Goal: Obtain resource: Obtain resource

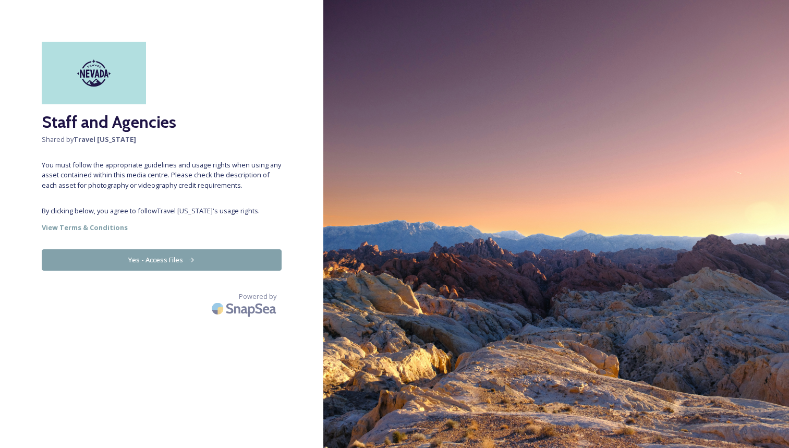
click at [180, 260] on button "Yes - Access Files" at bounding box center [162, 259] width 240 height 21
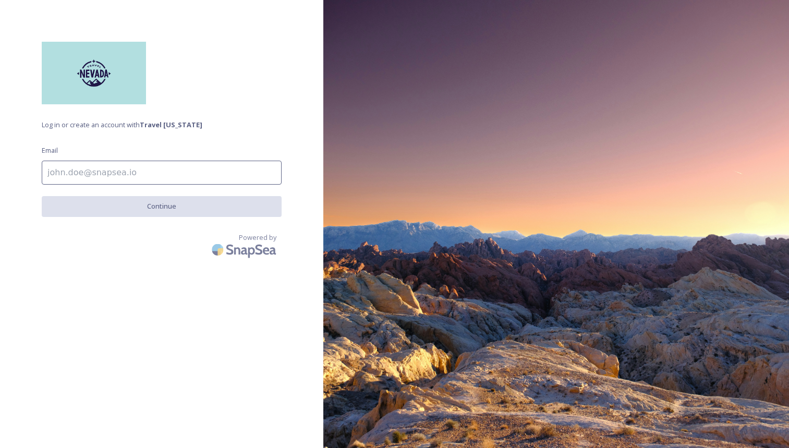
click at [115, 175] on input at bounding box center [162, 173] width 240 height 24
type input "mmueller@travelnevada.com"
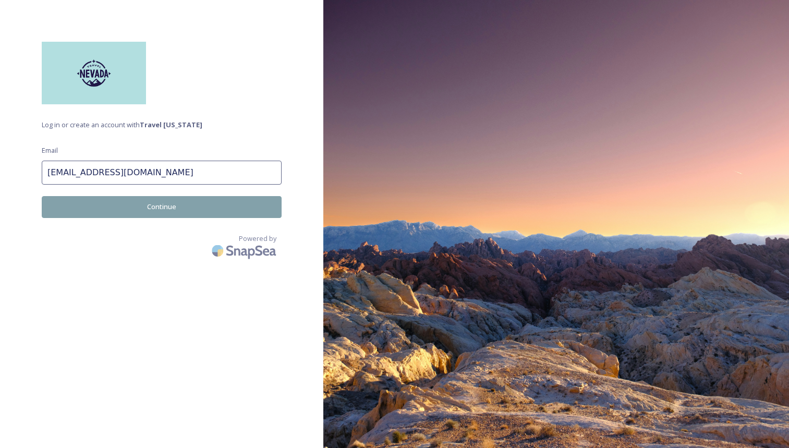
click at [127, 205] on button "Continue" at bounding box center [162, 206] width 240 height 21
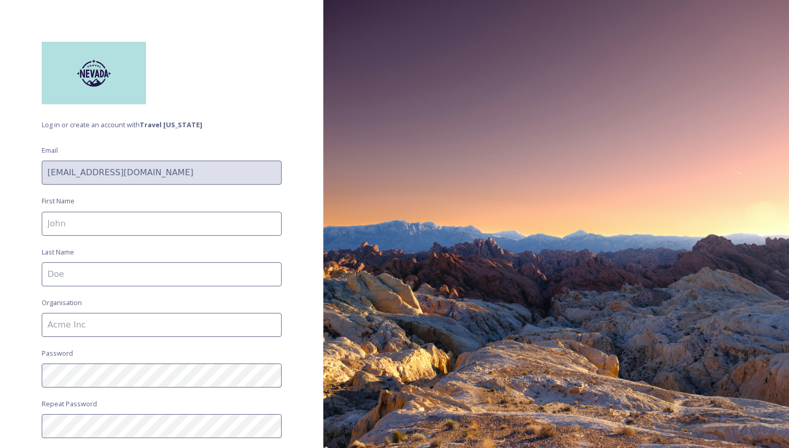
click at [121, 228] on input at bounding box center [162, 224] width 240 height 24
type input "Megg"
type input "Mueller"
type input "Travel [US_STATE]"
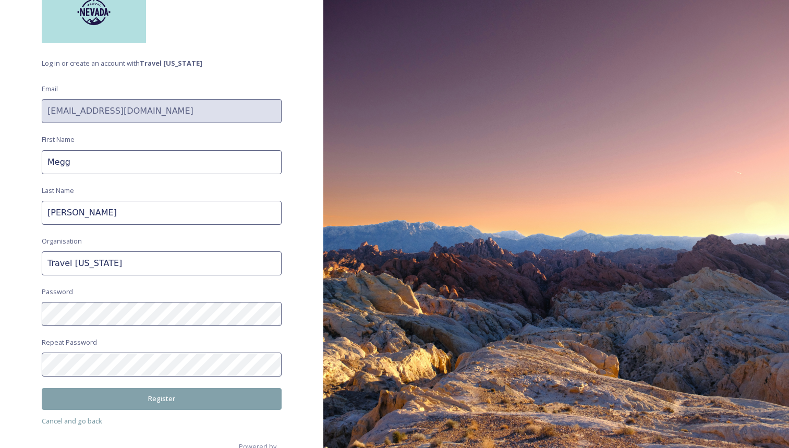
scroll to position [65, 0]
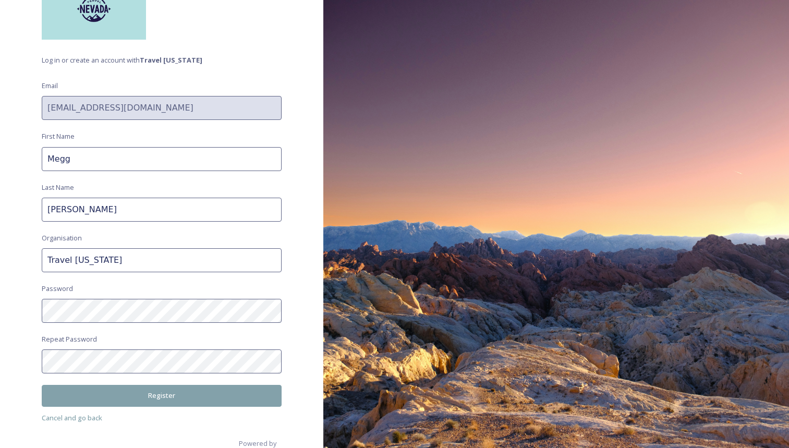
click at [184, 399] on button "Register" at bounding box center [162, 395] width 240 height 21
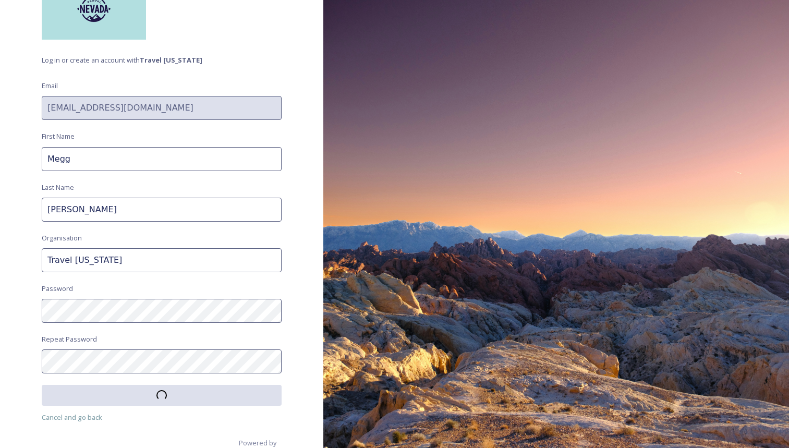
scroll to position [59, 0]
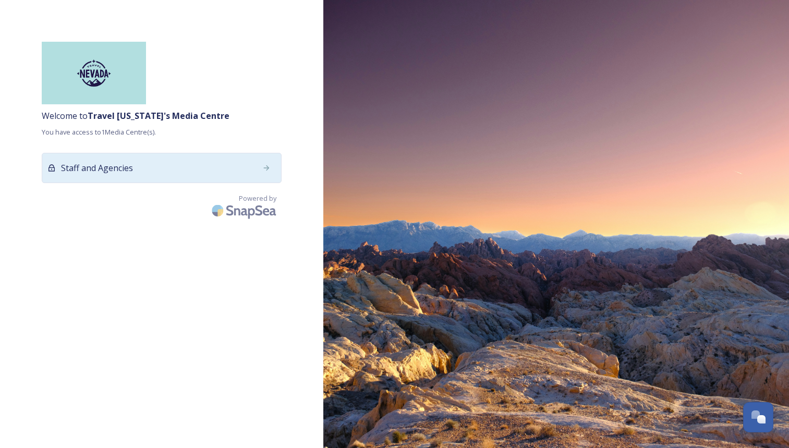
click at [256, 163] on div "Staff and Agencies" at bounding box center [162, 168] width 240 height 30
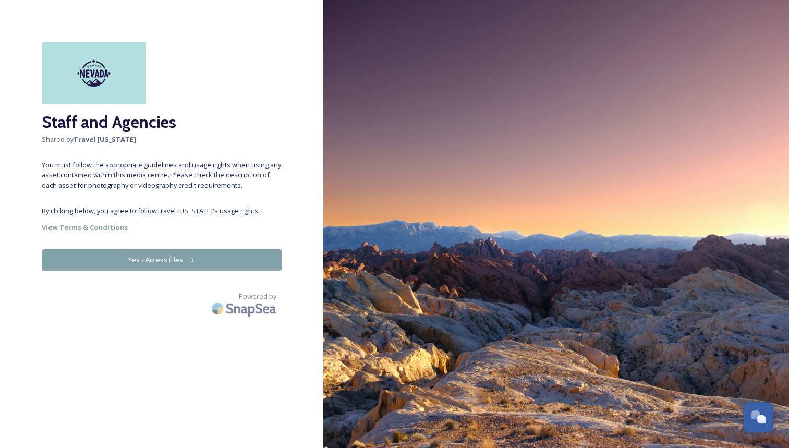
click at [200, 257] on button "Yes - Access Files" at bounding box center [162, 259] width 240 height 21
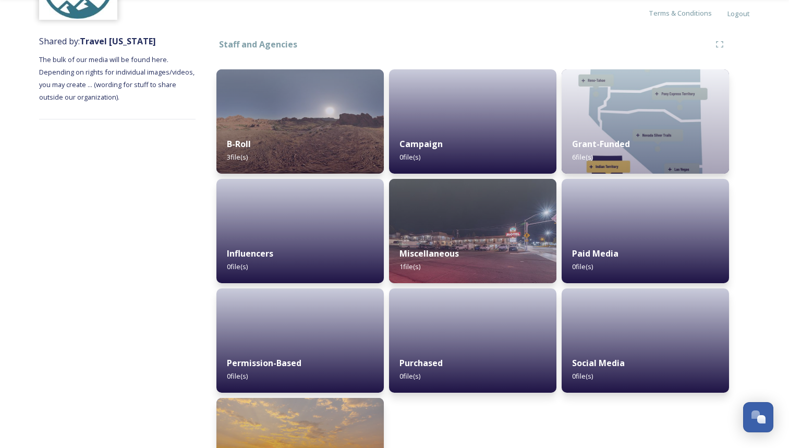
scroll to position [162, 0]
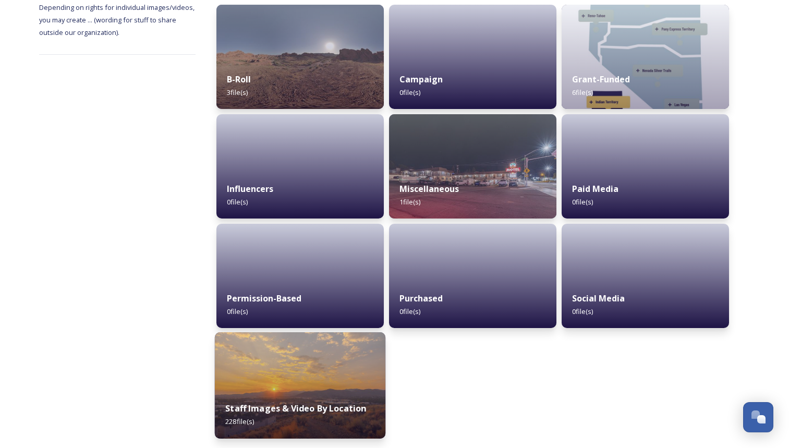
click at [295, 354] on img at bounding box center [300, 385] width 171 height 106
